Goal: Information Seeking & Learning: Learn about a topic

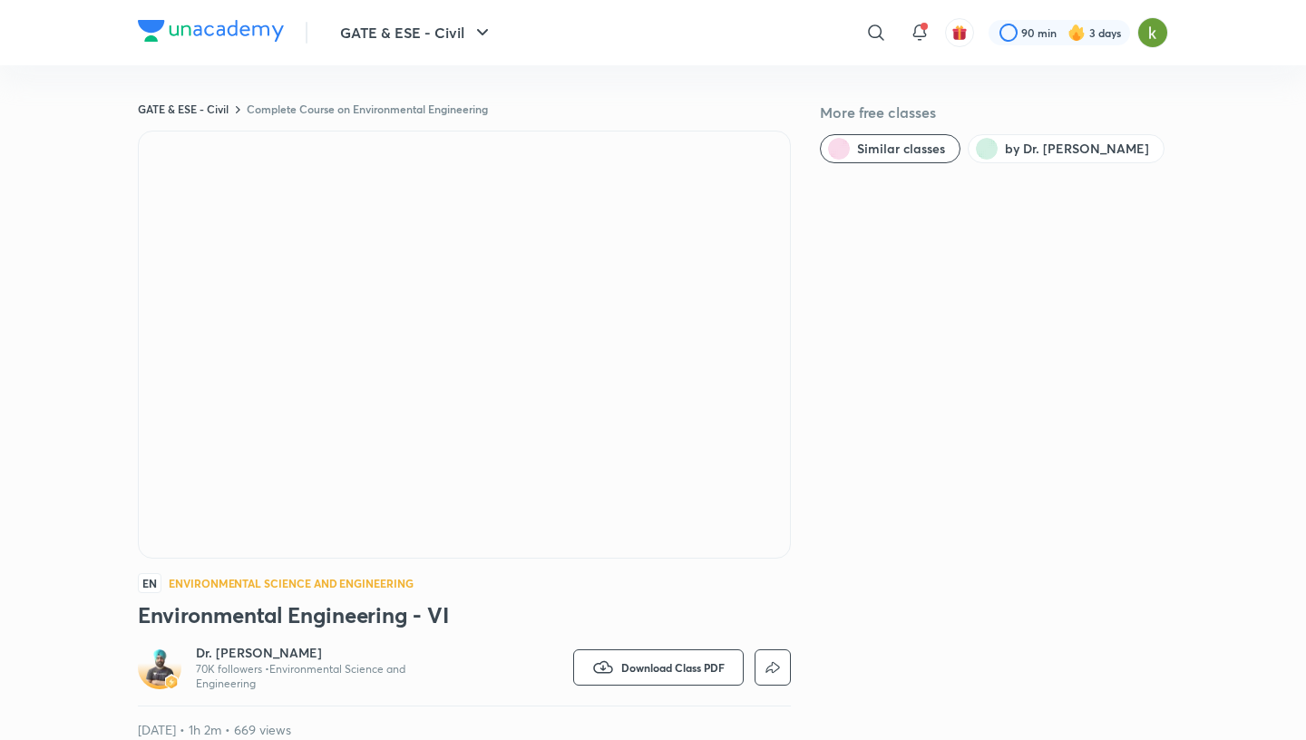
scroll to position [132, 0]
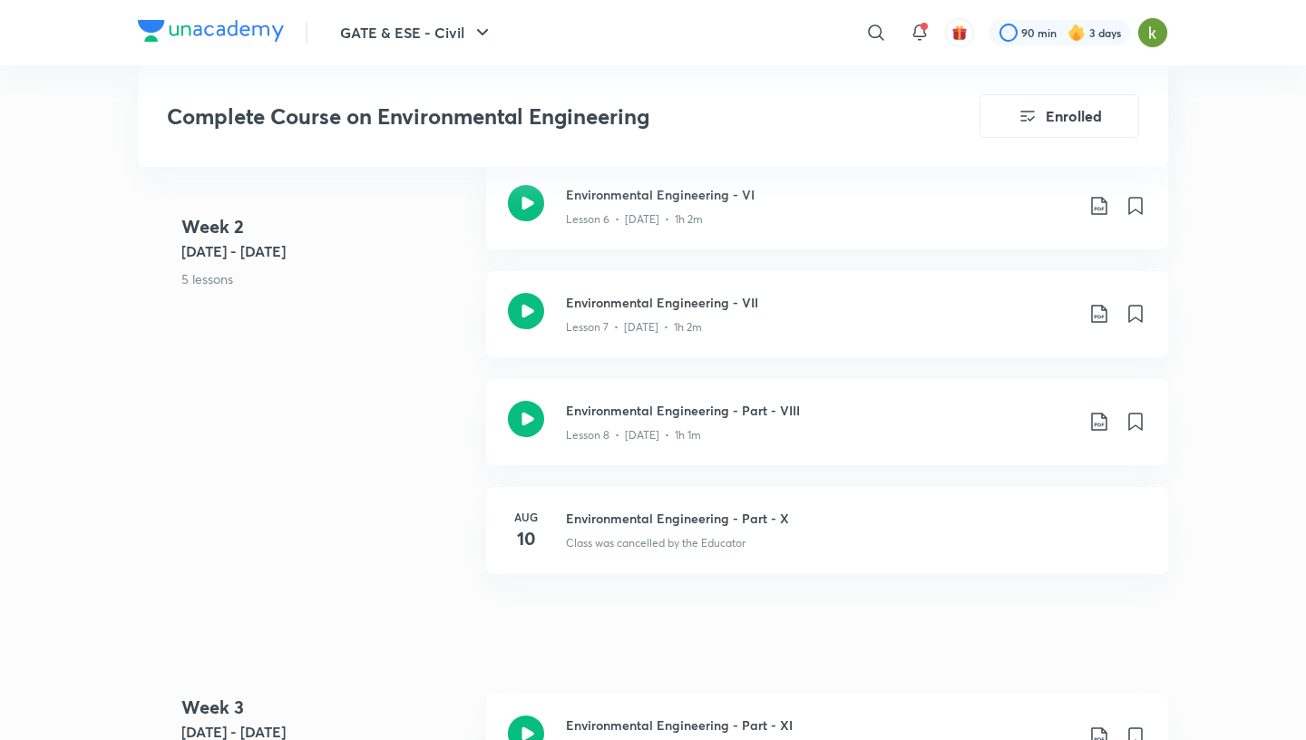
scroll to position [1718, 0]
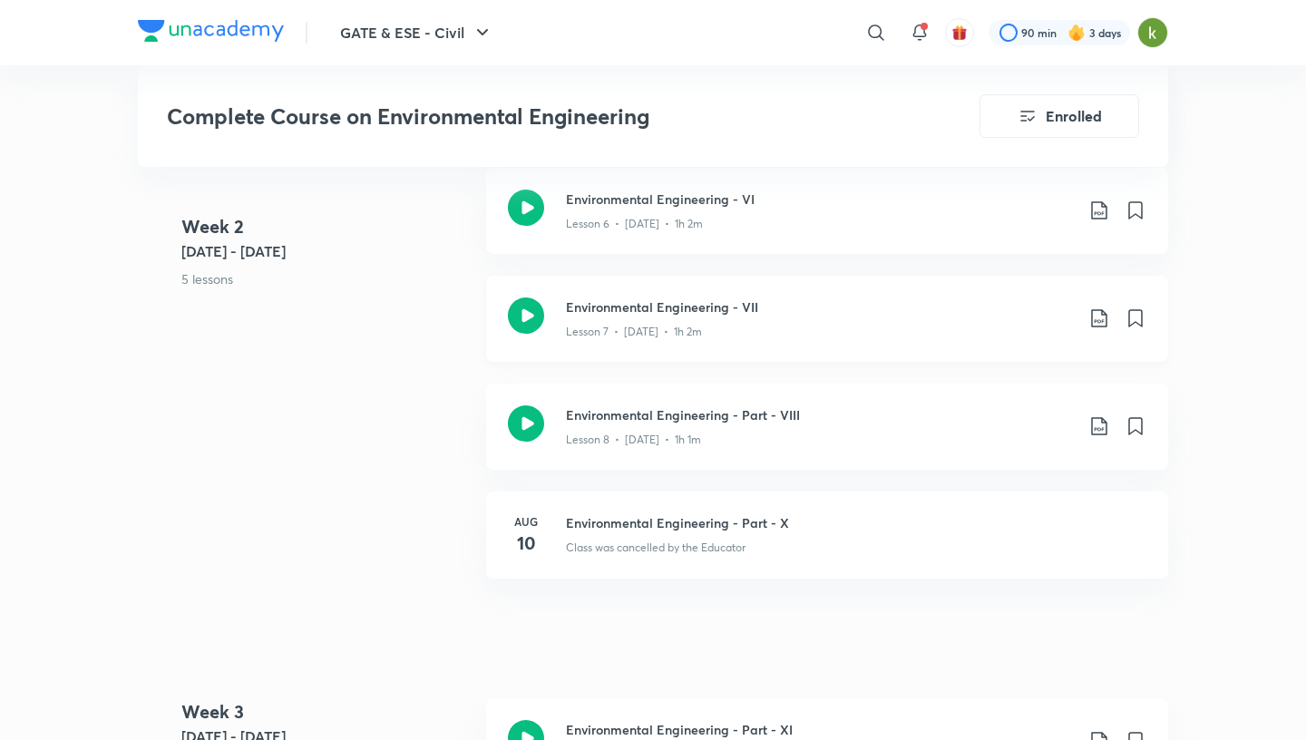
click at [532, 311] on icon at bounding box center [526, 315] width 36 height 36
